Goal: Find specific page/section: Find specific page/section

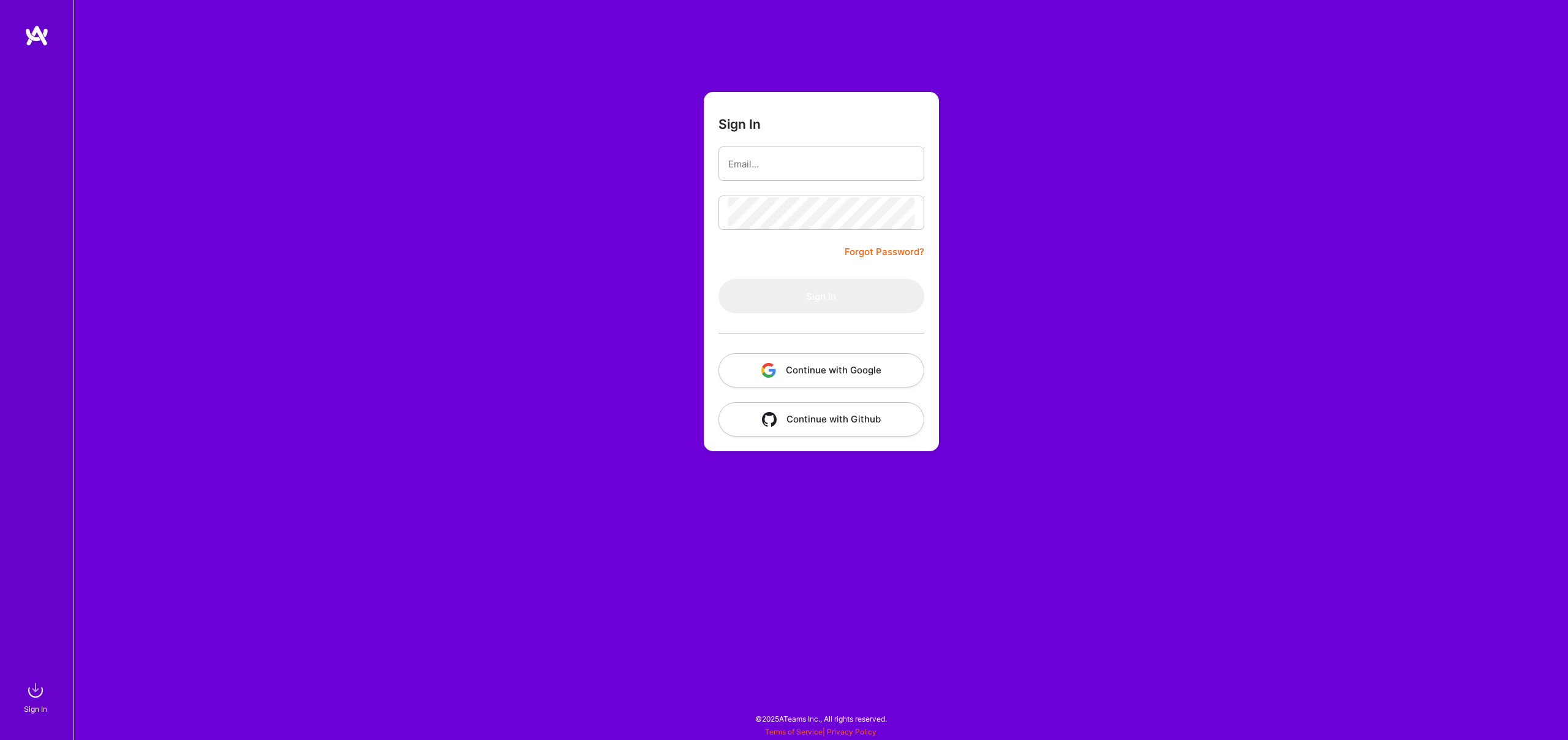
click at [822, 368] on button "Continue with Google" at bounding box center [822, 370] width 206 height 35
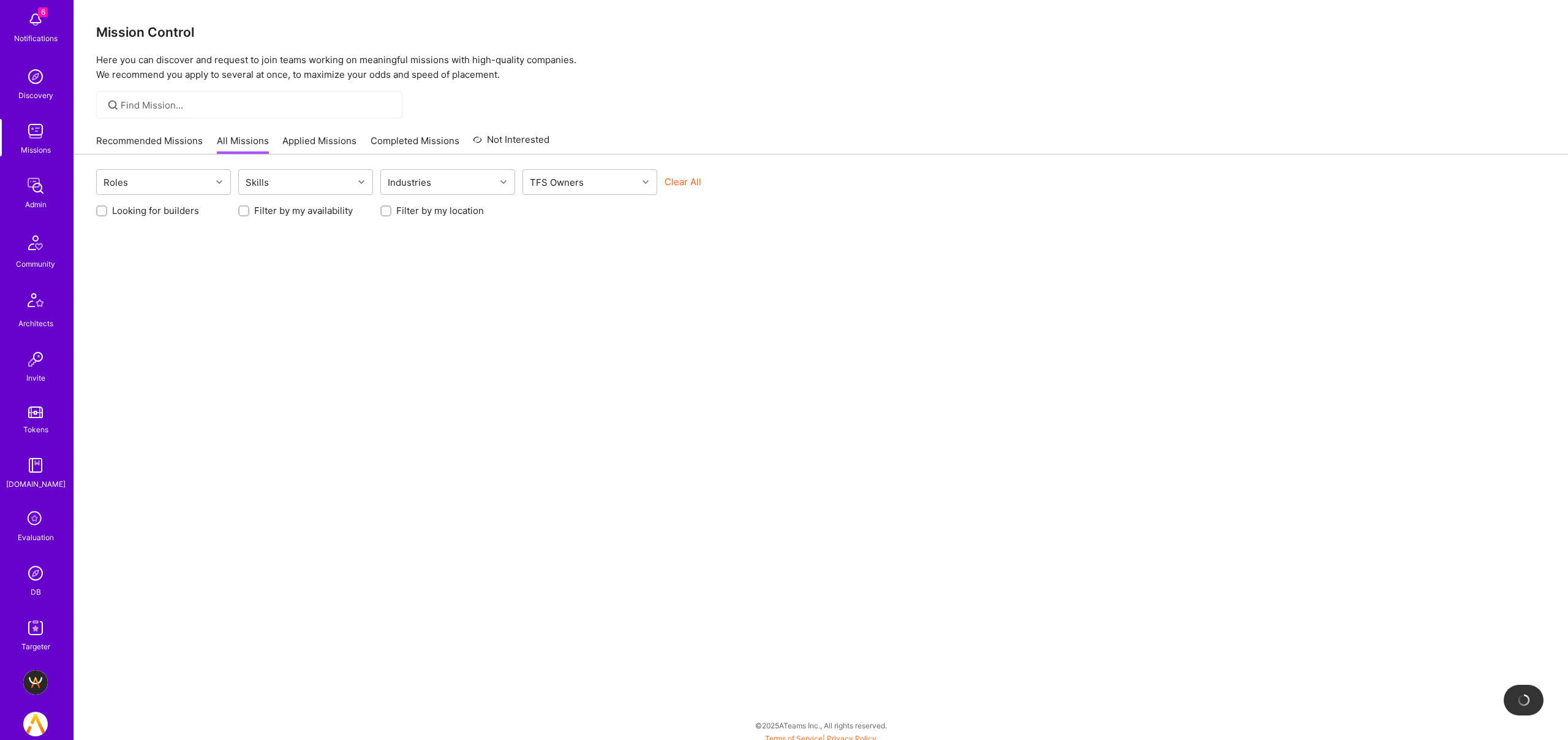
scroll to position [76, 0]
click at [36, 563] on img at bounding box center [35, 561] width 24 height 24
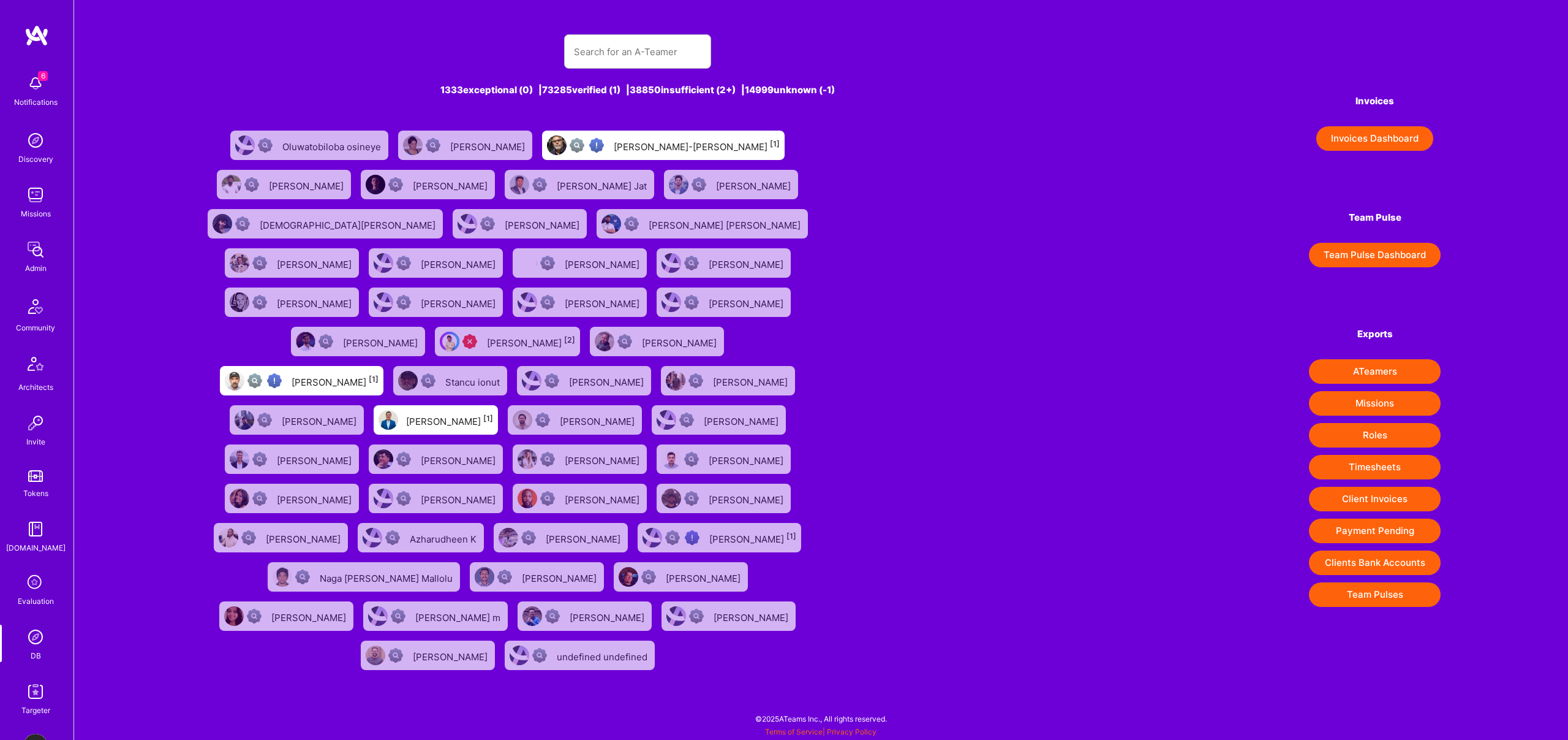
click at [1369, 135] on button "Invoices Dashboard" at bounding box center [1374, 138] width 117 height 24
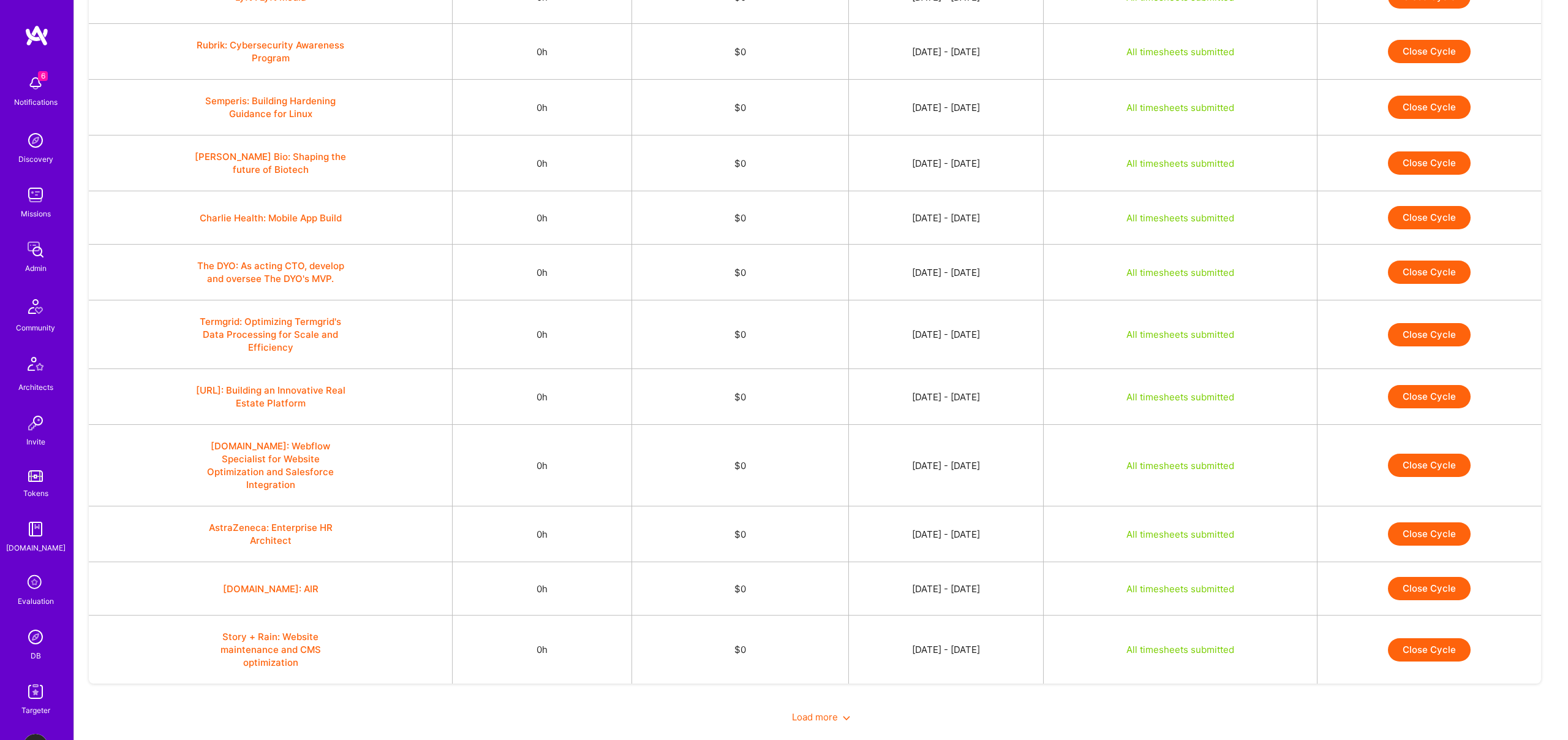
scroll to position [696, 0]
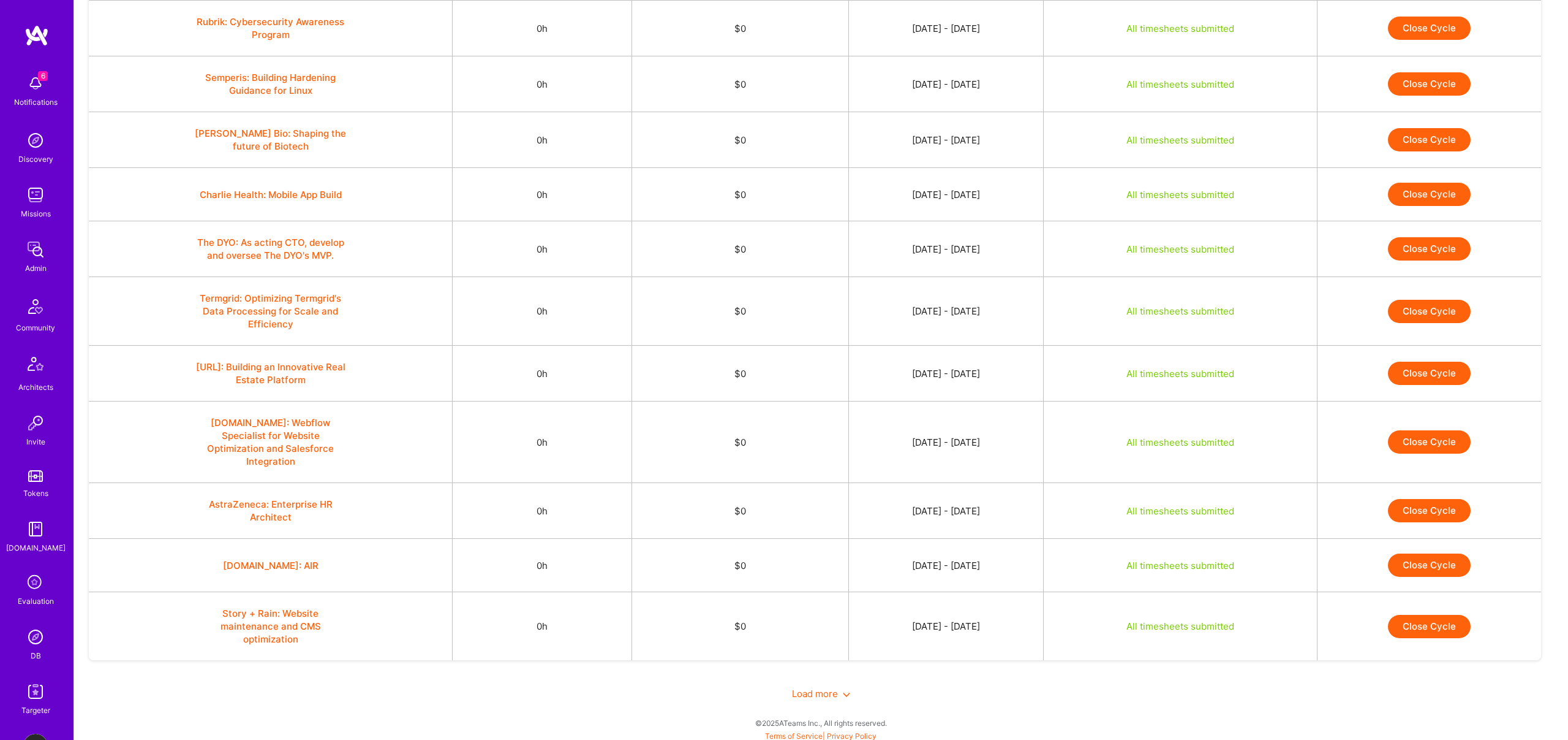
click at [841, 687] on span "Load more" at bounding box center [821, 692] width 58 height 11
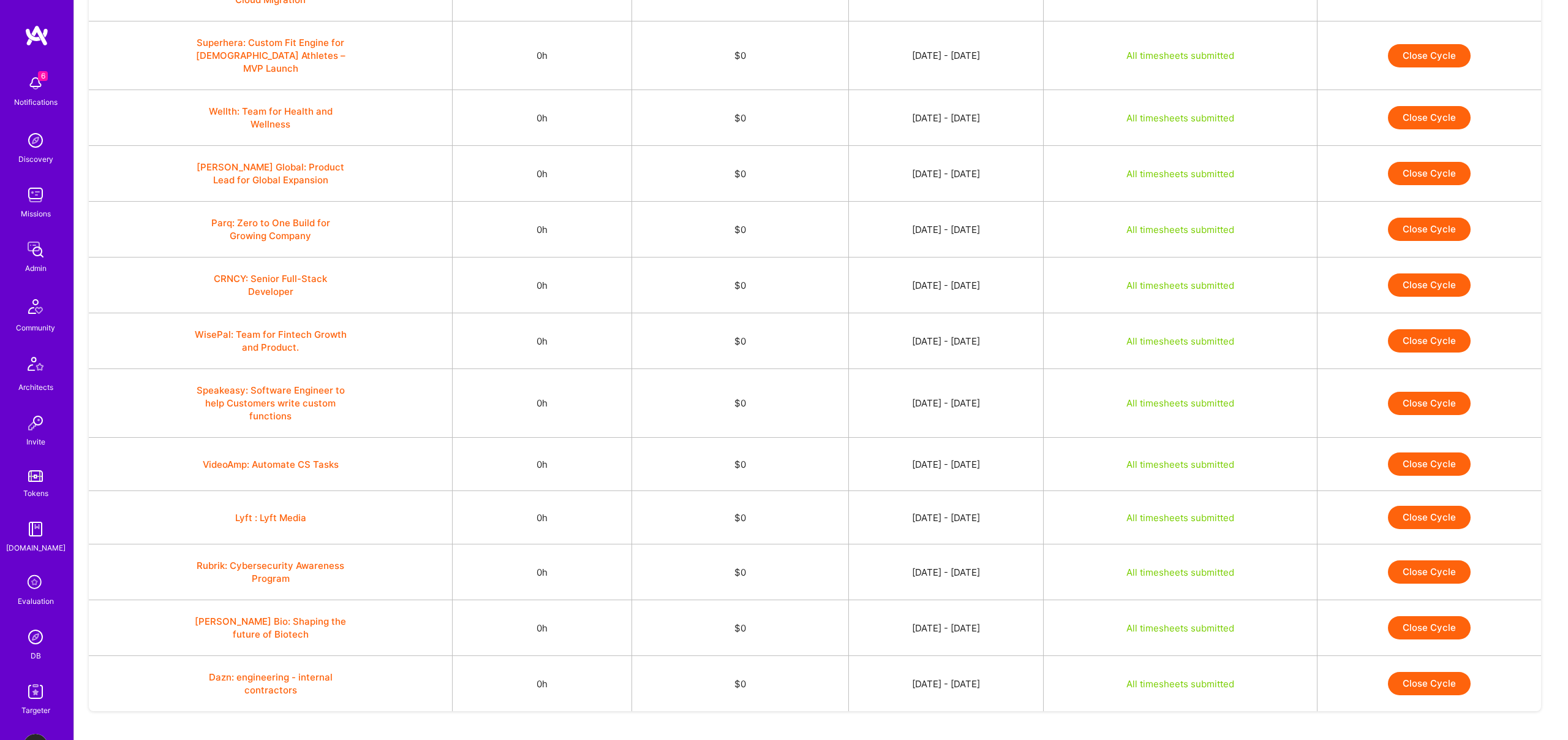
scroll to position [1840, 0]
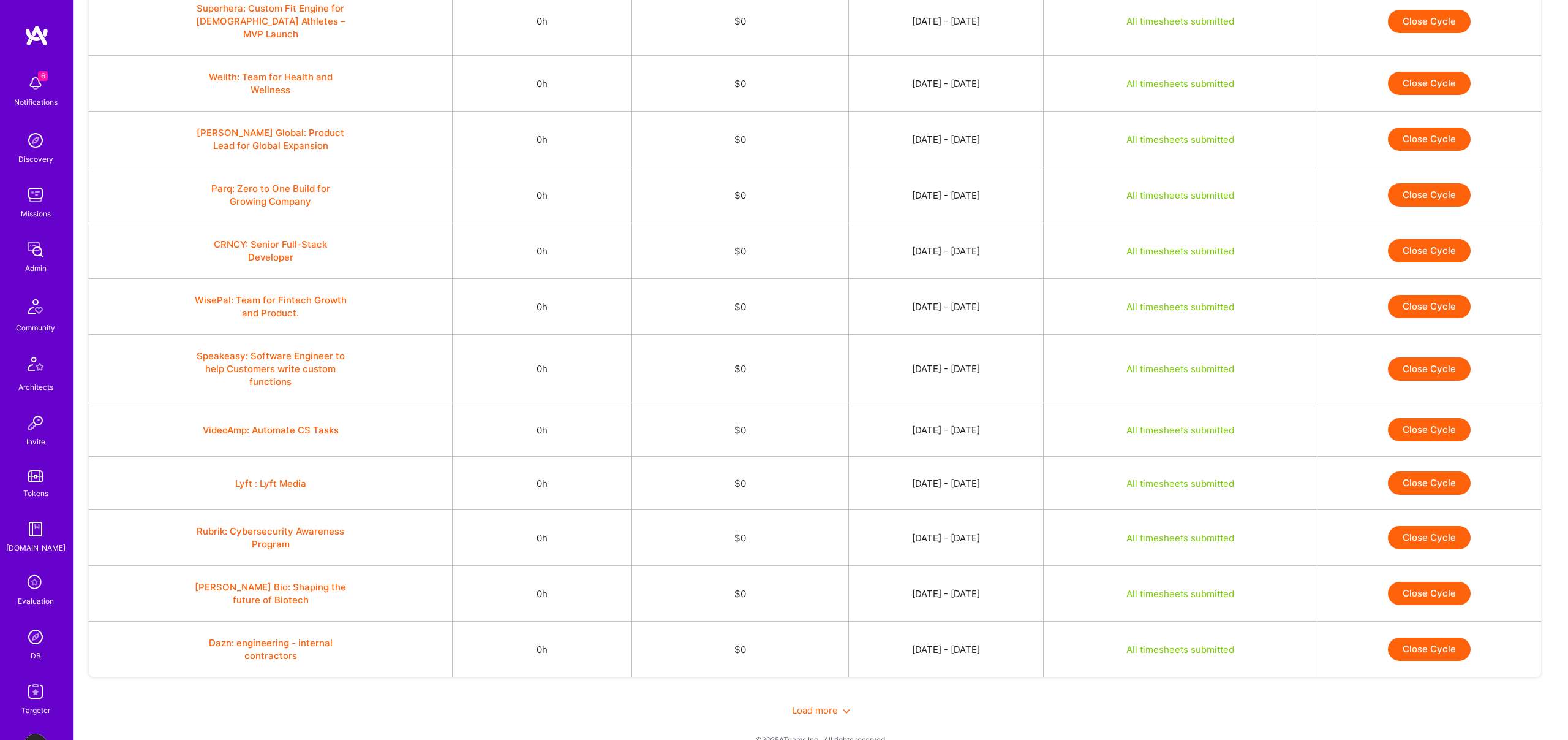
click at [828, 705] on span "Load more" at bounding box center [821, 710] width 58 height 11
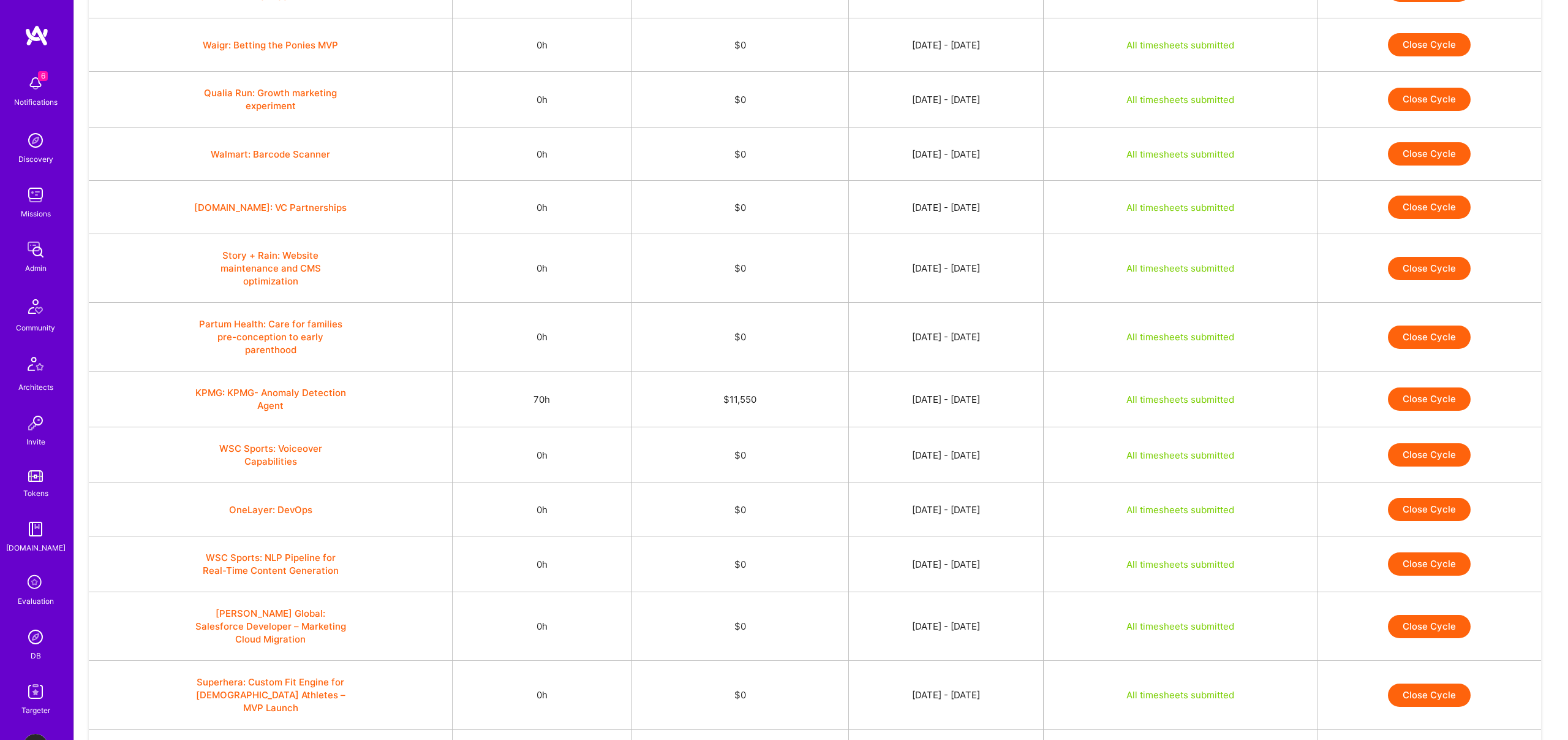
scroll to position [3013, 0]
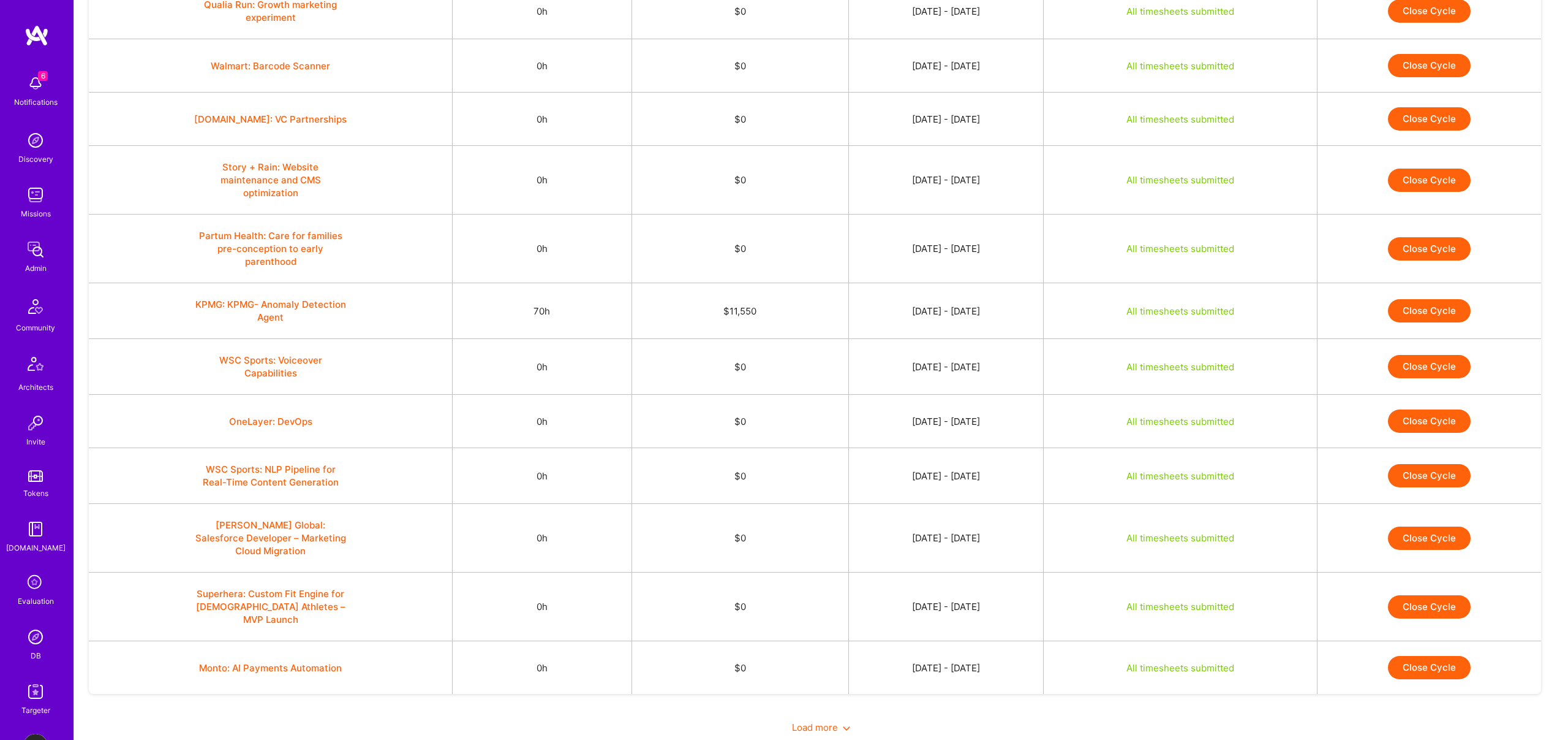
click at [691, 287] on td "$11,550" at bounding box center [740, 311] width 217 height 56
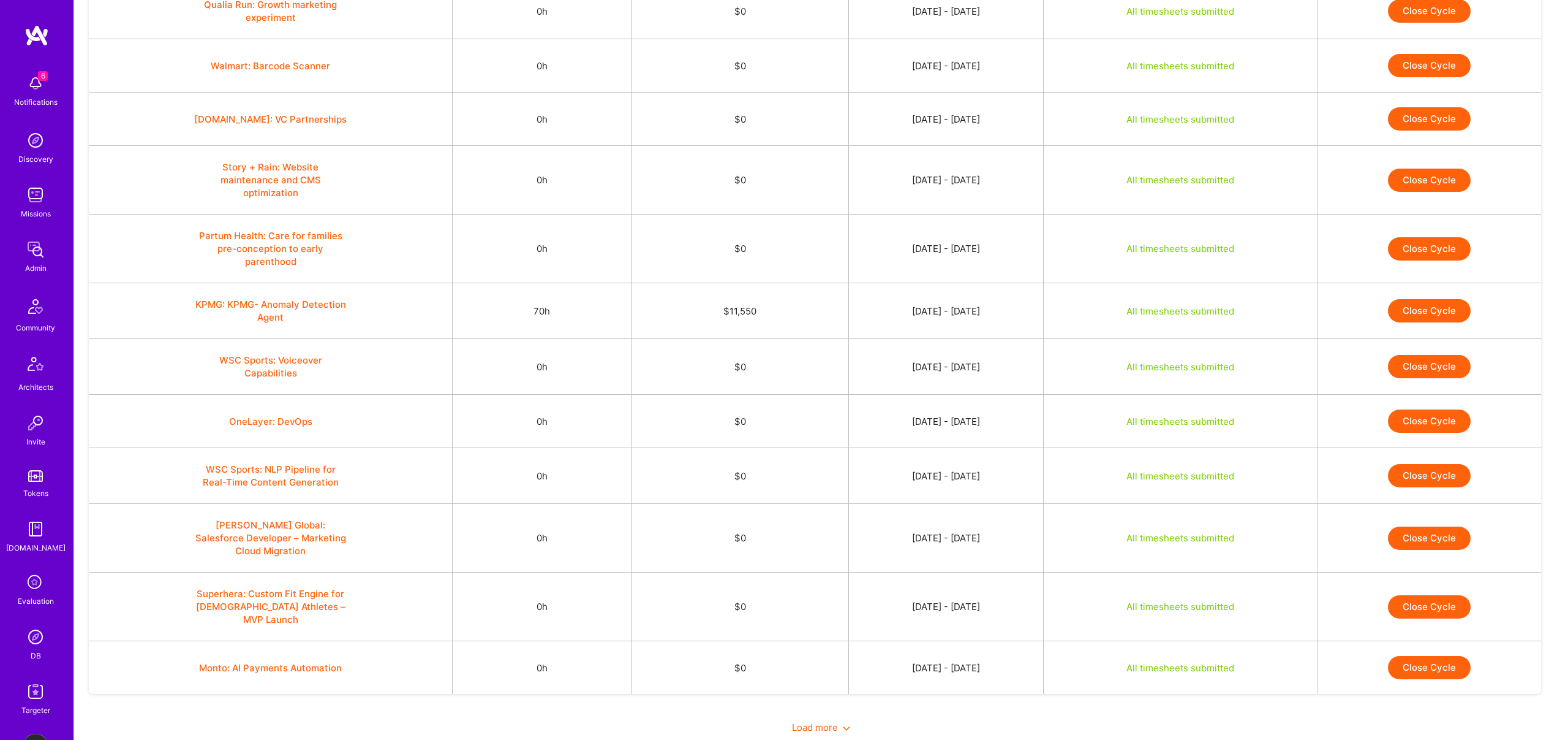
click at [824, 721] on span "Load more" at bounding box center [821, 726] width 58 height 11
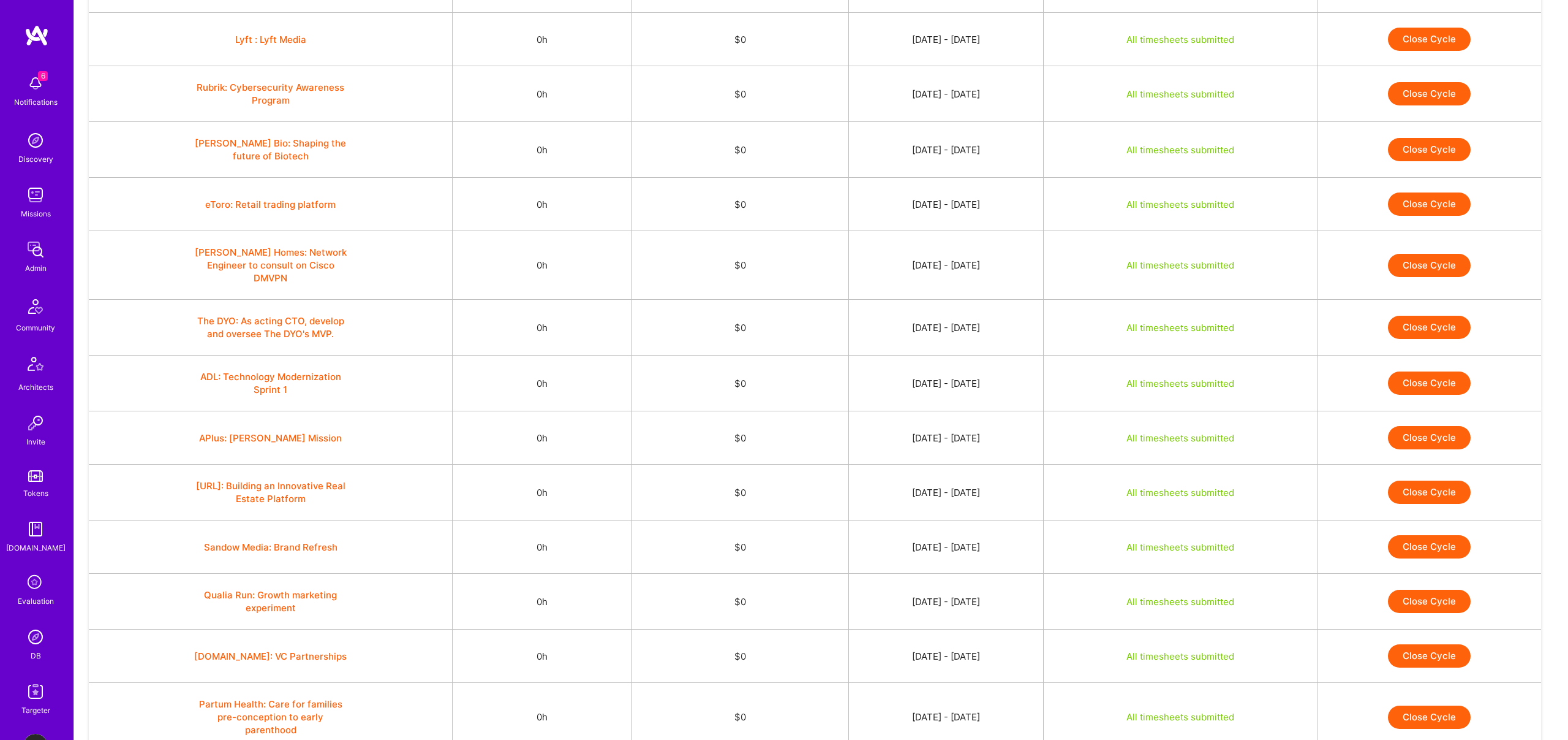
scroll to position [4138, 0]
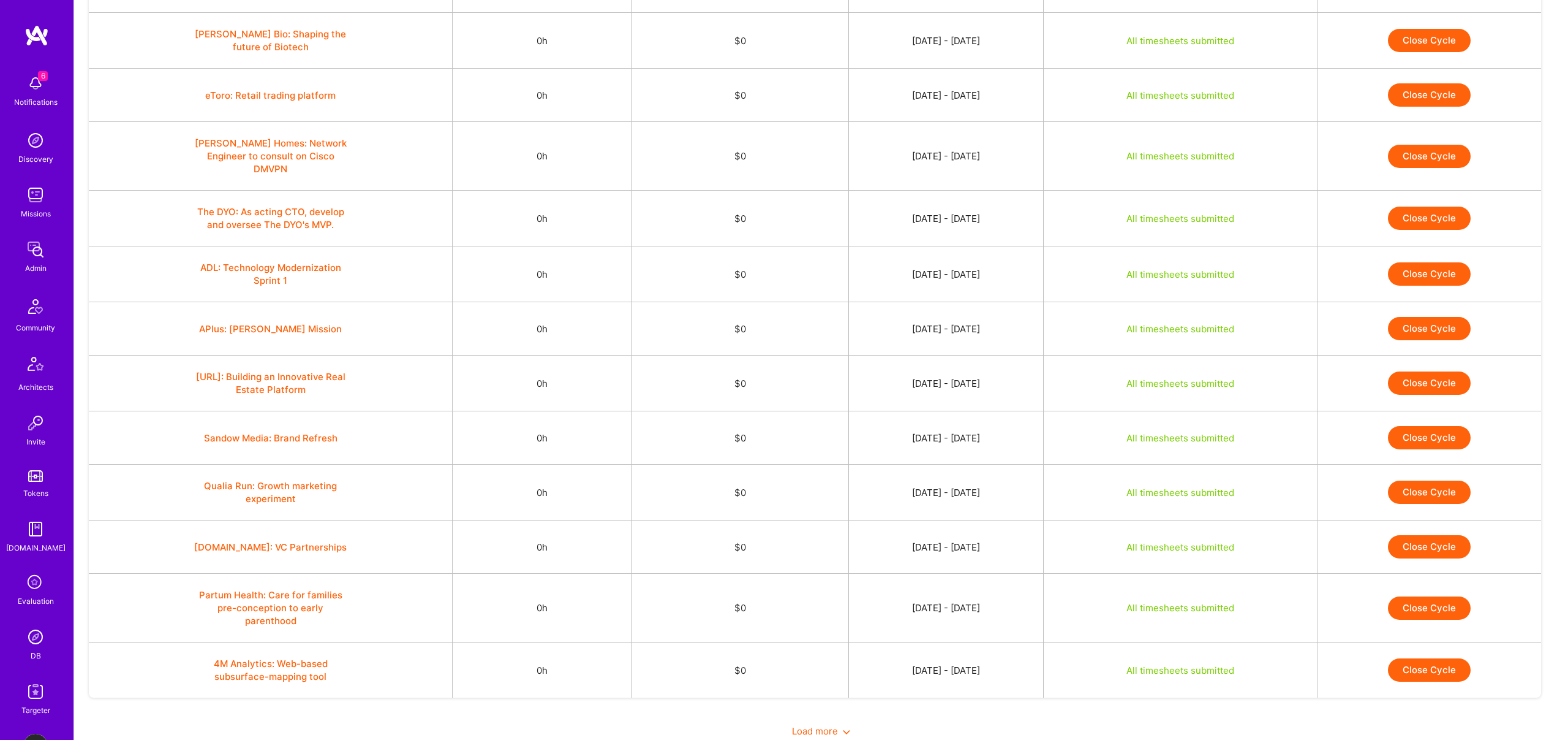
click at [812, 725] on span "Load more" at bounding box center [821, 730] width 58 height 11
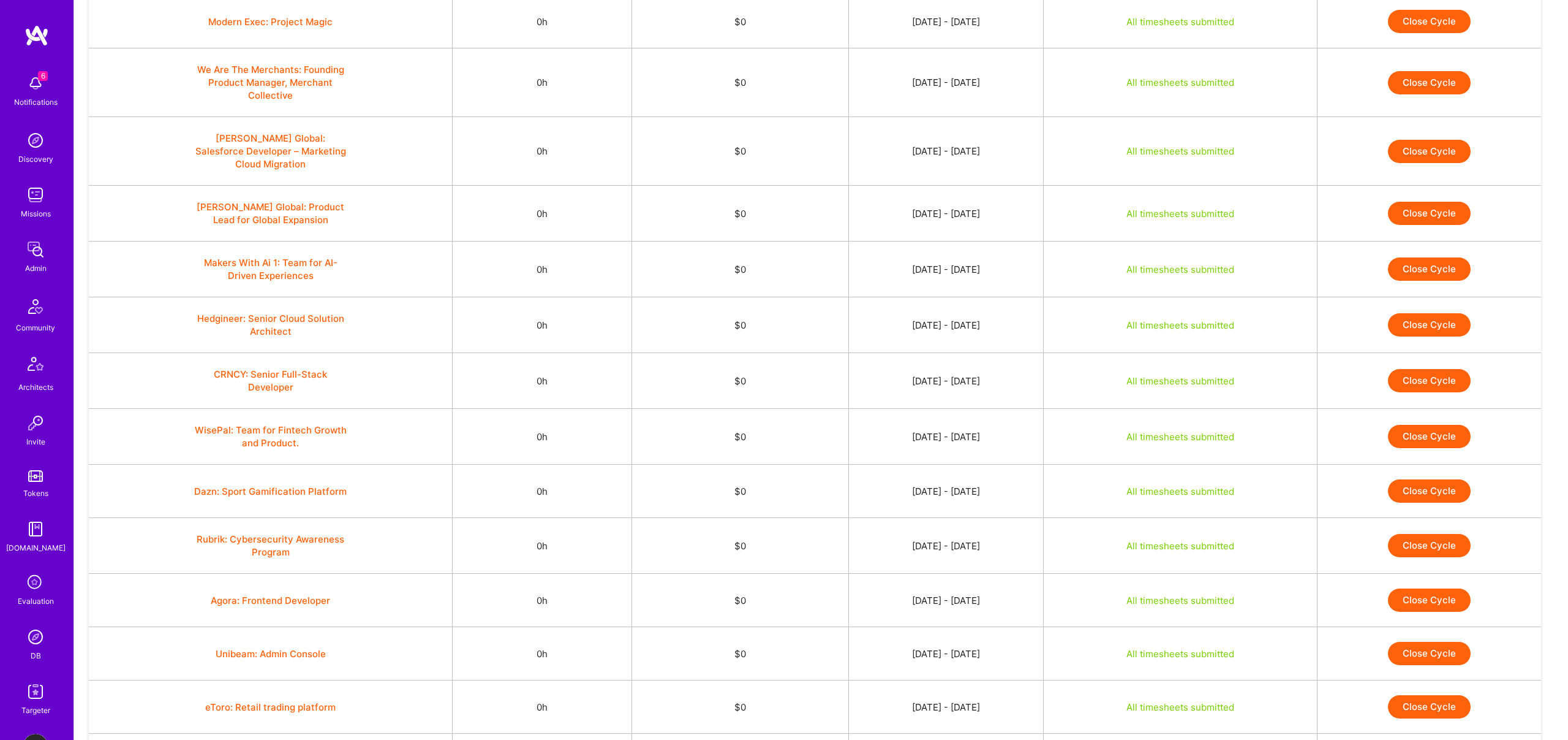
scroll to position [5276, 0]
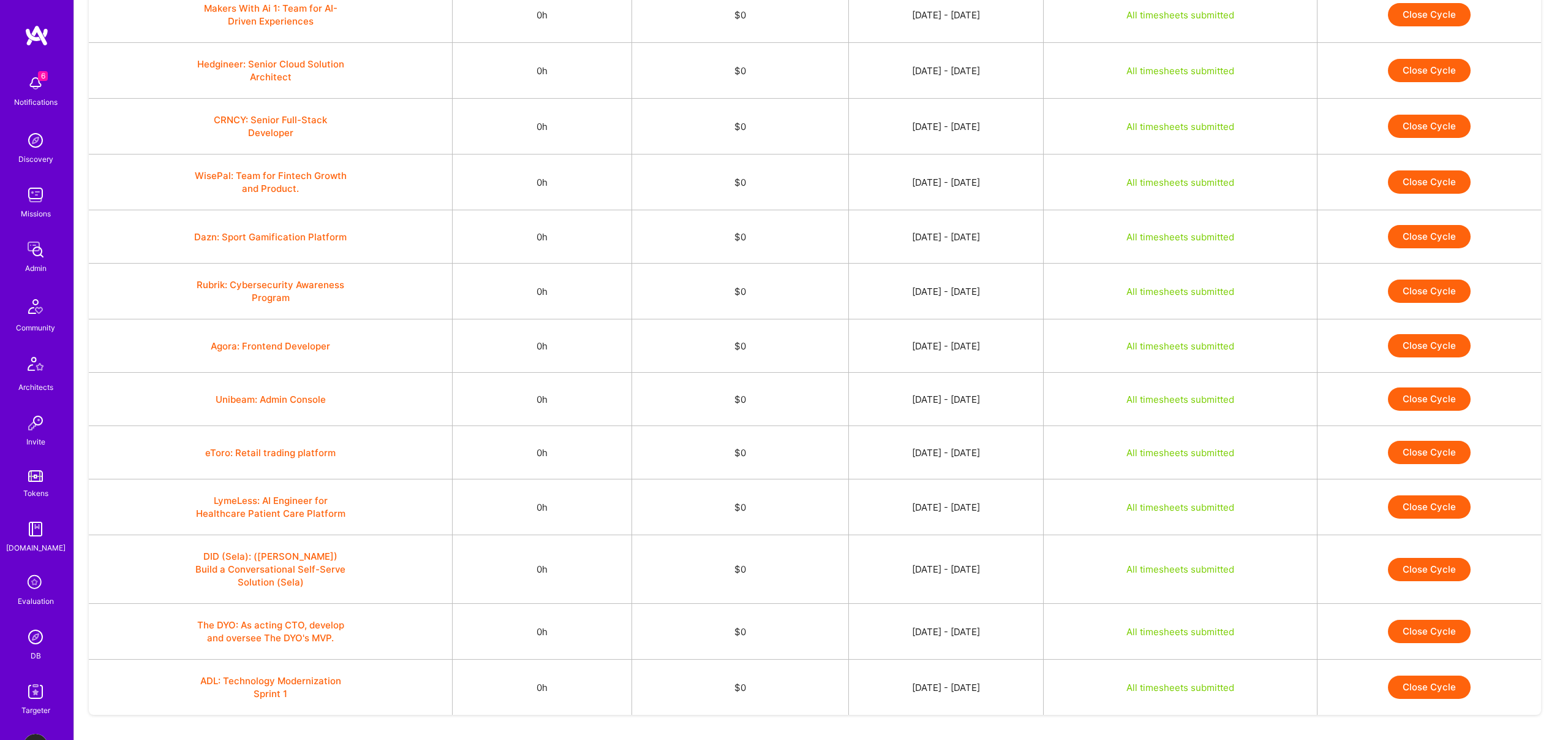
click at [813, 739] on span "Load more" at bounding box center [821, 748] width 58 height 11
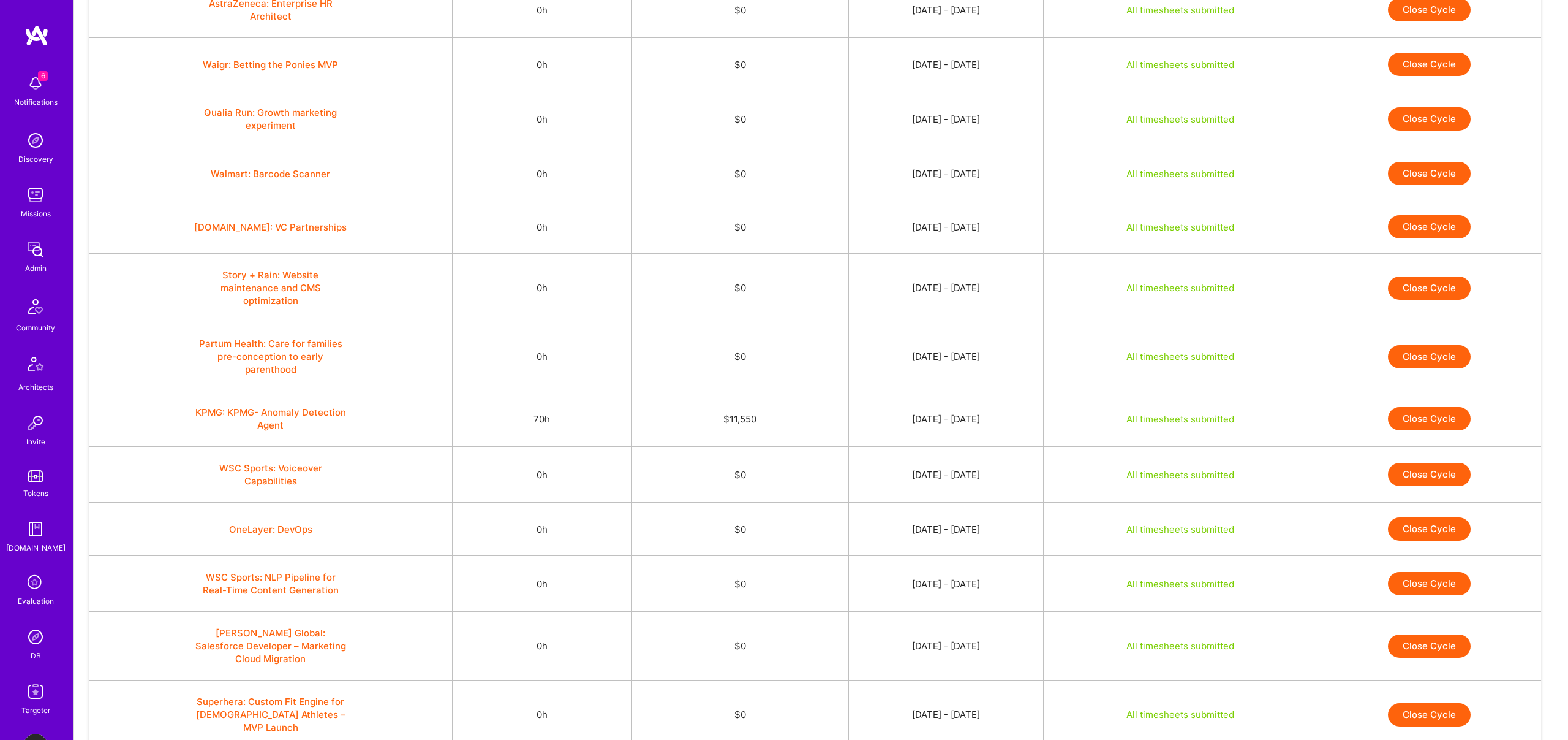
scroll to position [2930, 0]
